Goal: Check status

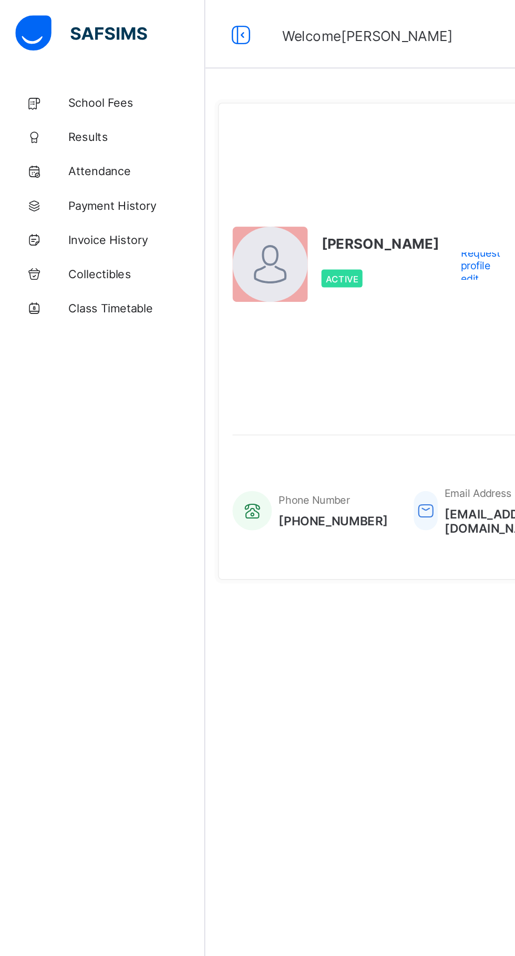
click at [60, 84] on span "Results" at bounding box center [84, 84] width 84 height 8
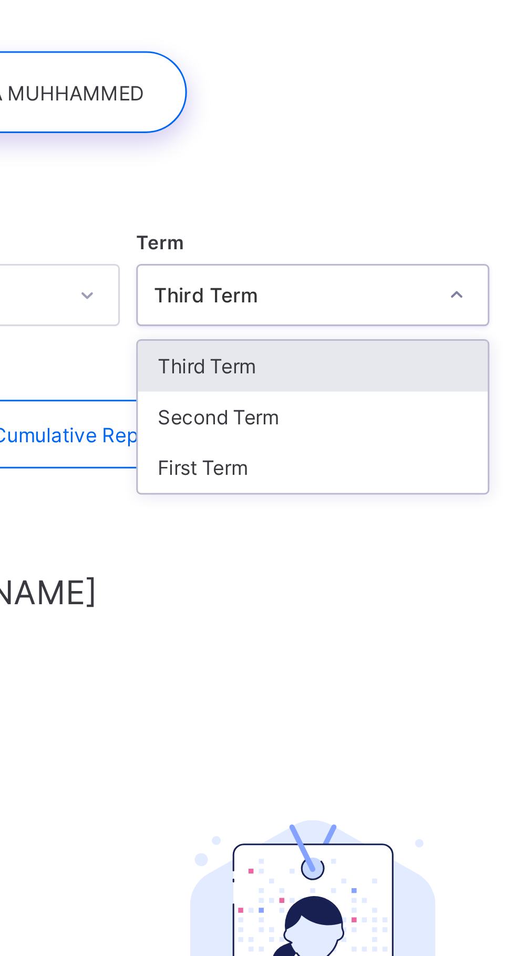
click at [290, 168] on div "Third Term" at bounding box center [320, 169] width 113 height 16
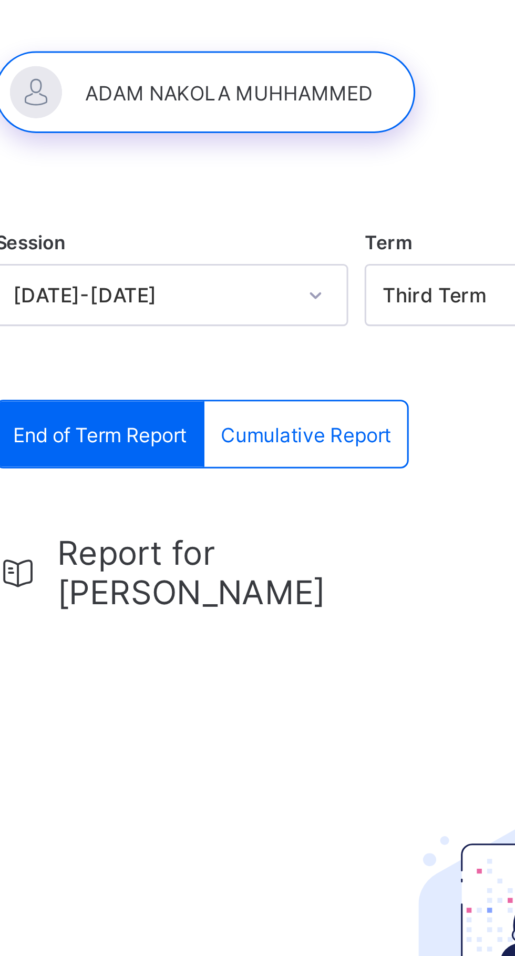
click at [271, 128] on span "Term" at bounding box center [271, 129] width 15 height 7
click at [165, 78] on div at bounding box center [212, 81] width 135 height 26
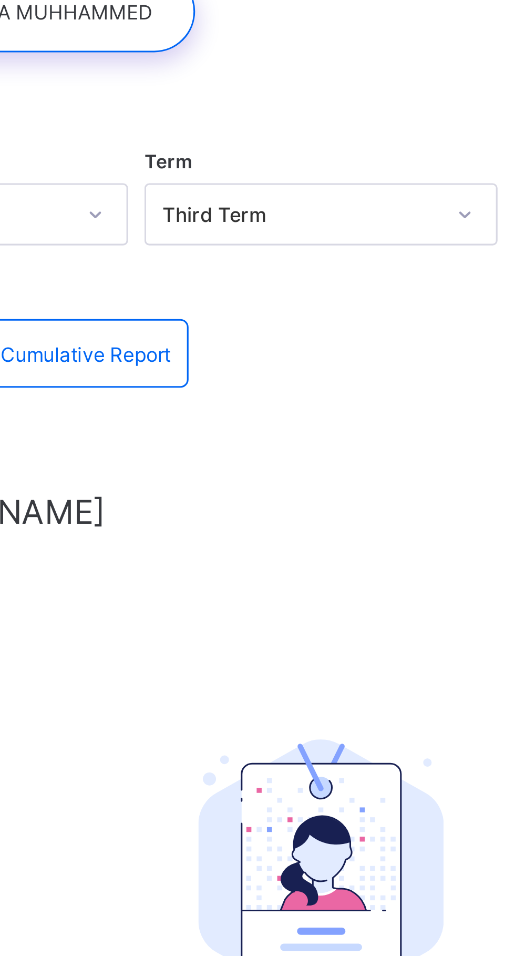
click at [317, 331] on img at bounding box center [320, 358] width 79 height 86
